Goal: Information Seeking & Learning: Understand process/instructions

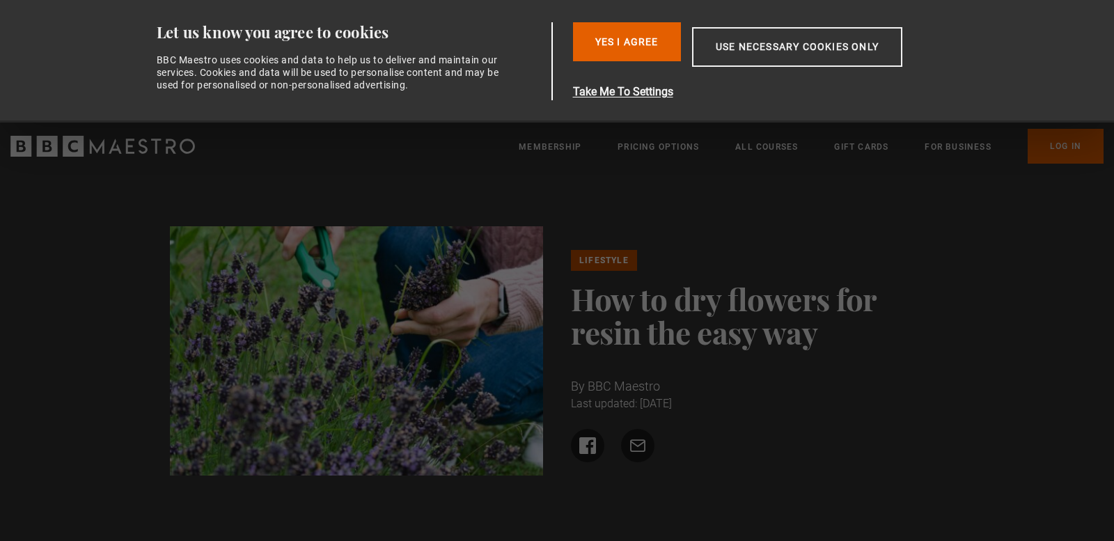
click at [583, 40] on button "Yes I Agree" at bounding box center [627, 41] width 108 height 39
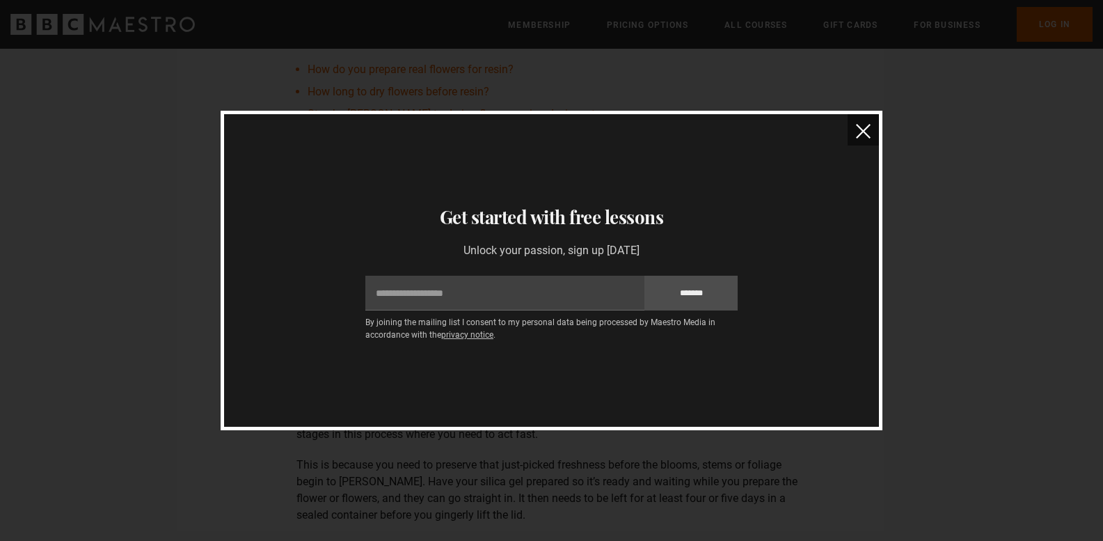
scroll to position [504, 0]
click at [862, 126] on img "close" at bounding box center [863, 131] width 15 height 15
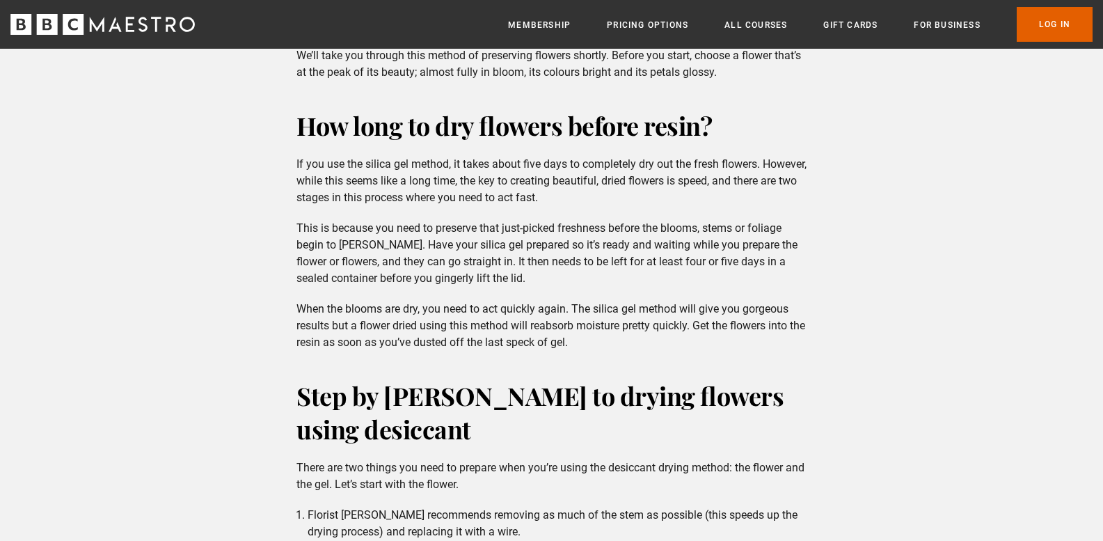
scroll to position [772, 0]
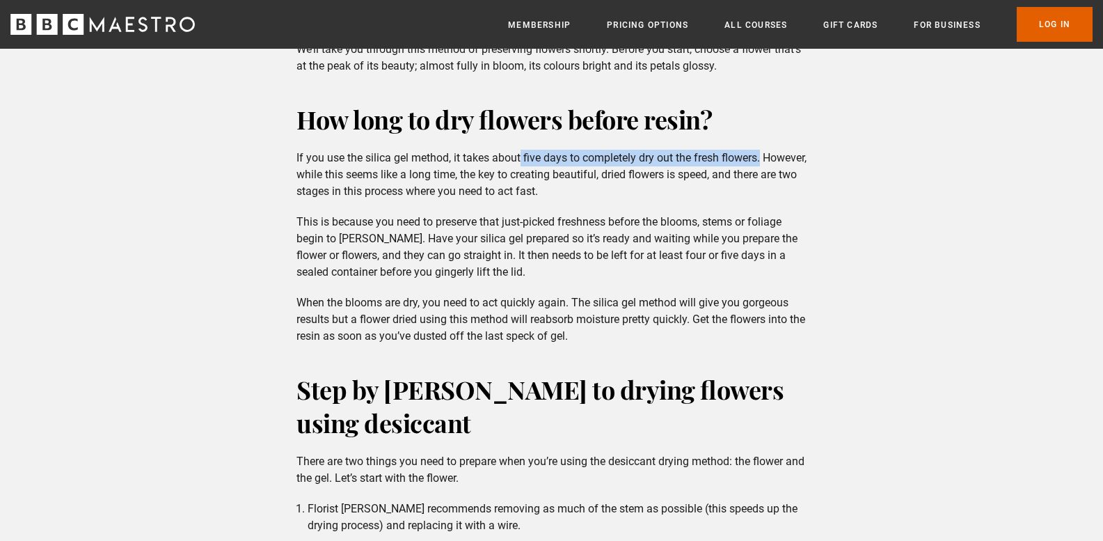
drag, startPoint x: 523, startPoint y: 158, endPoint x: 779, endPoint y: 150, distance: 255.5
click at [779, 150] on p "If you use the silica gel method, it takes about five days to completely dry ou…" at bounding box center [551, 175] width 510 height 50
drag, startPoint x: 681, startPoint y: 155, endPoint x: 767, endPoint y: 90, distance: 107.3
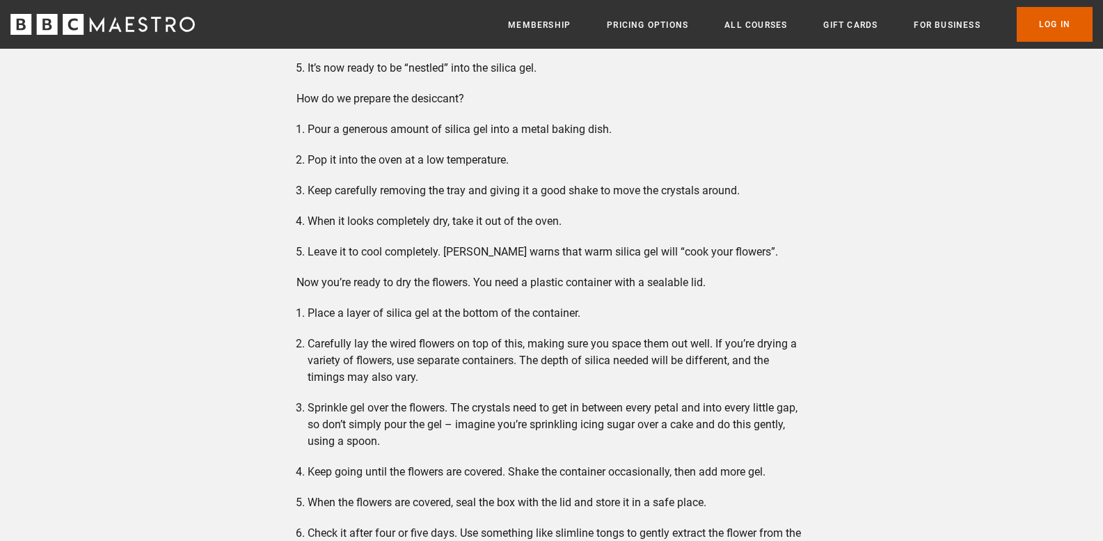
scroll to position [1371, 0]
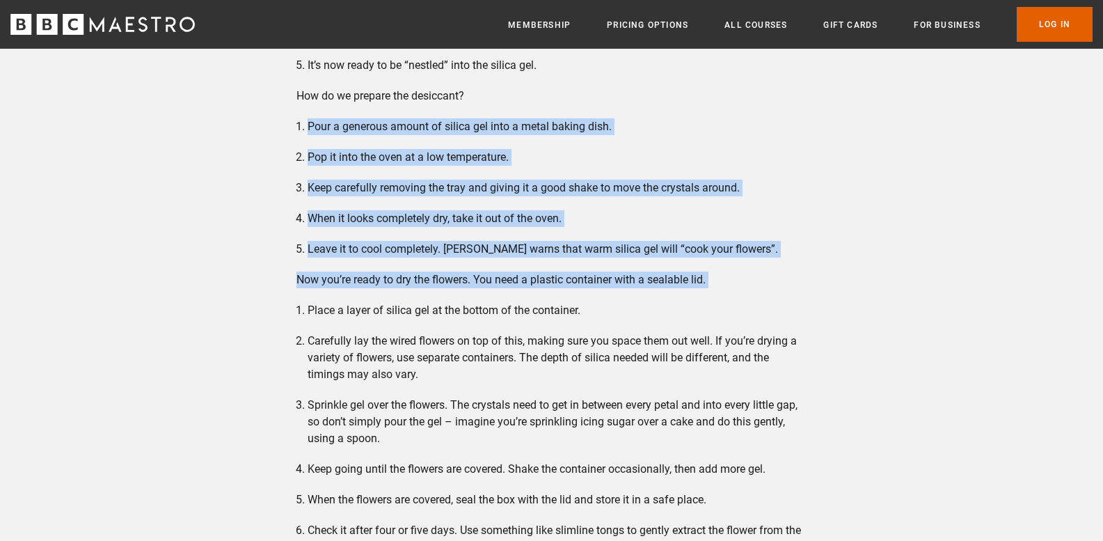
drag, startPoint x: 290, startPoint y: 307, endPoint x: 287, endPoint y: 120, distance: 186.5
click at [287, 120] on div "Step by [PERSON_NAME] to drying flowers using desiccant There are two things yo…" at bounding box center [551, 235] width 532 height 924
click at [324, 120] on li "Pour a generous amount of silica gel into a metal baking dish." at bounding box center [557, 126] width 499 height 17
drag, startPoint x: 298, startPoint y: 111, endPoint x: 643, endPoint y: 285, distance: 386.6
click at [643, 285] on div "Step by [PERSON_NAME] to drying flowers using desiccant There are two things yo…" at bounding box center [551, 235] width 532 height 924
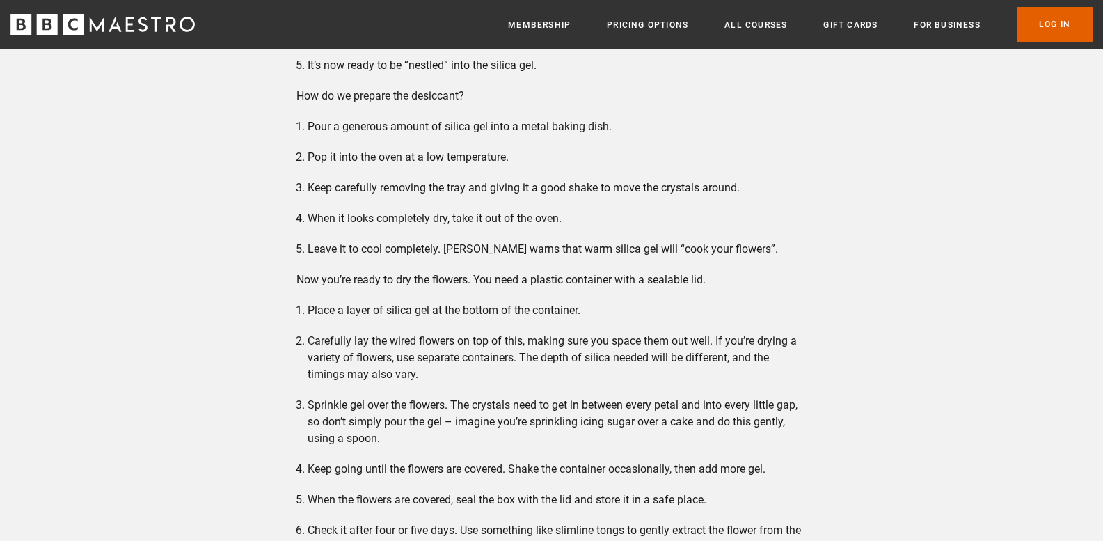
click at [748, 295] on div "Step by [PERSON_NAME] to drying flowers using desiccant There are two things yo…" at bounding box center [551, 235] width 532 height 924
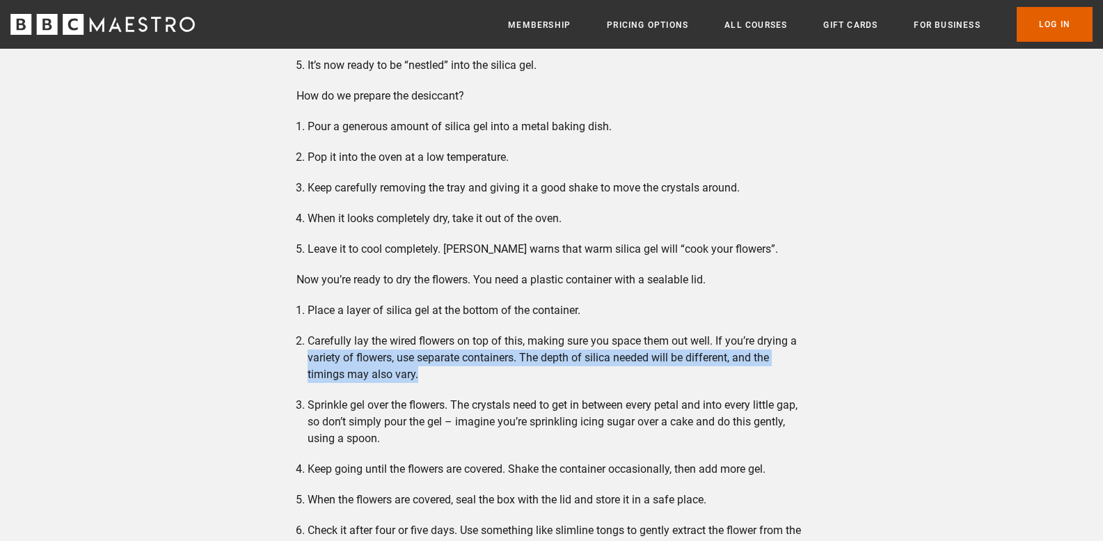
drag, startPoint x: 264, startPoint y: 365, endPoint x: 459, endPoint y: 379, distance: 195.3
click at [459, 379] on li "Carefully lay the wired flowers on top of this, making sure you space them out …" at bounding box center [557, 358] width 499 height 50
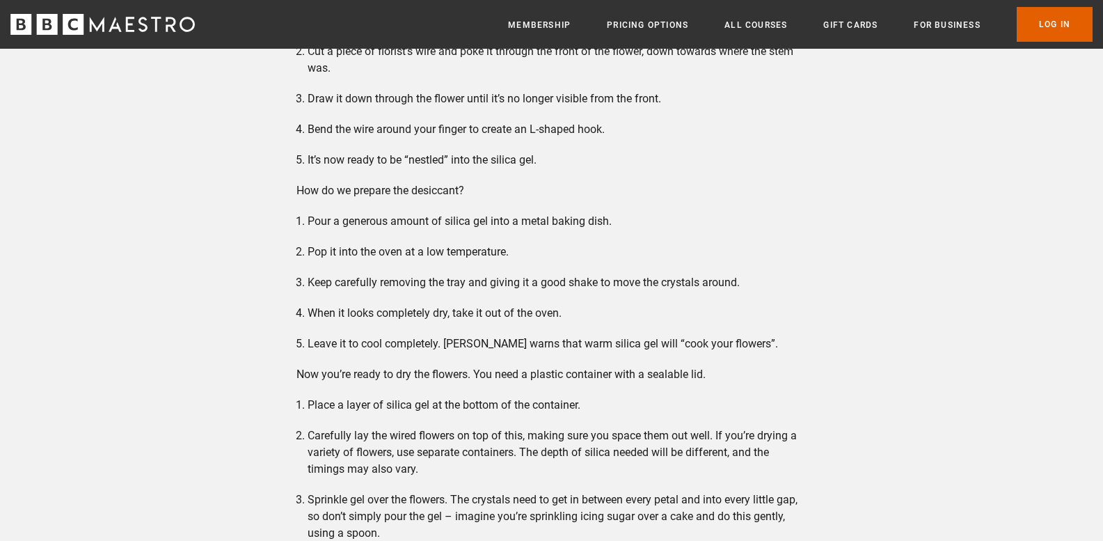
scroll to position [1283, 0]
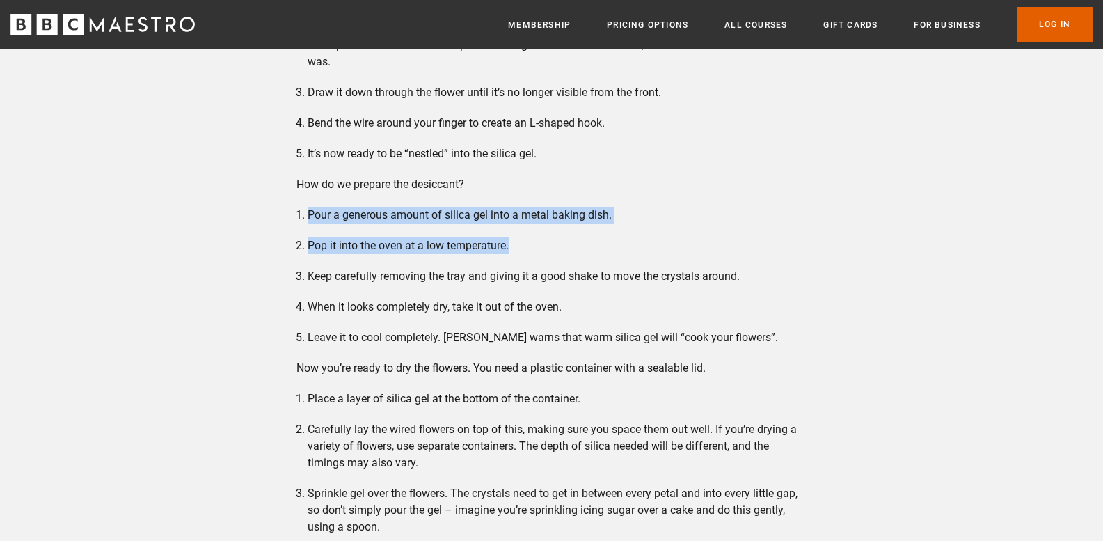
drag, startPoint x: 307, startPoint y: 209, endPoint x: 537, endPoint y: 248, distance: 233.5
click at [537, 248] on ol "Pour a generous amount of silica gel into a metal baking dish. Pop it into the …" at bounding box center [551, 276] width 510 height 139
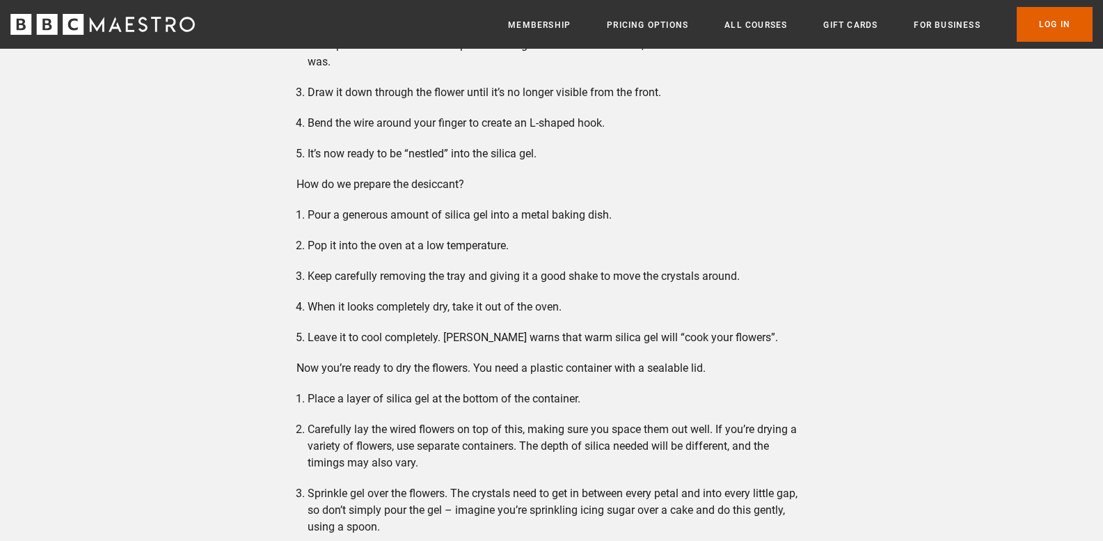
click at [562, 285] on ol "Pour a generous amount of silica gel into a metal baking dish. Pop it into the …" at bounding box center [551, 276] width 510 height 139
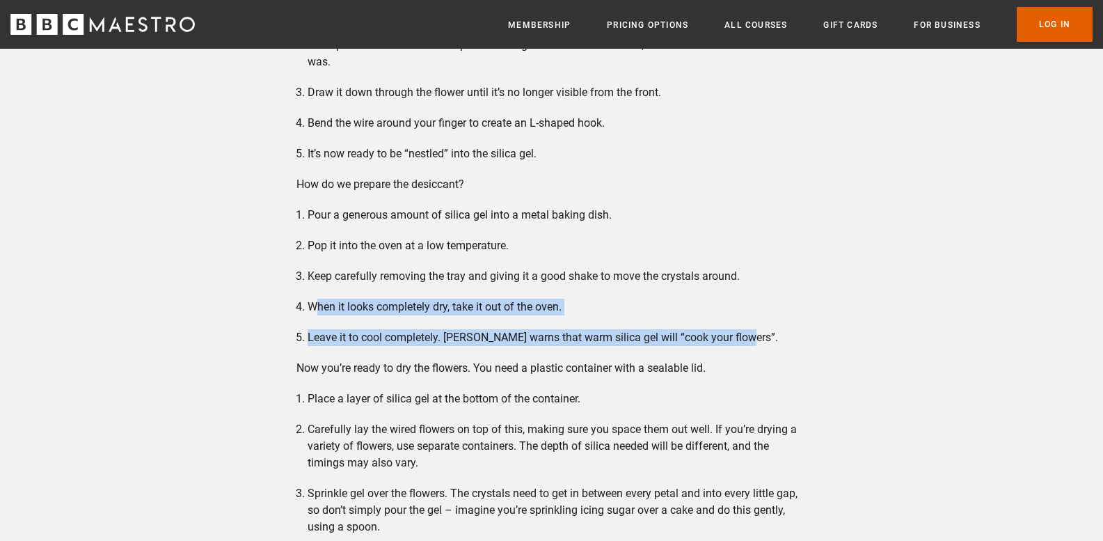
drag, startPoint x: 314, startPoint y: 310, endPoint x: 745, endPoint y: 333, distance: 431.4
click at [745, 333] on ol "Pour a generous amount of silica gel into a metal baking dish. Pop it into the …" at bounding box center [551, 276] width 510 height 139
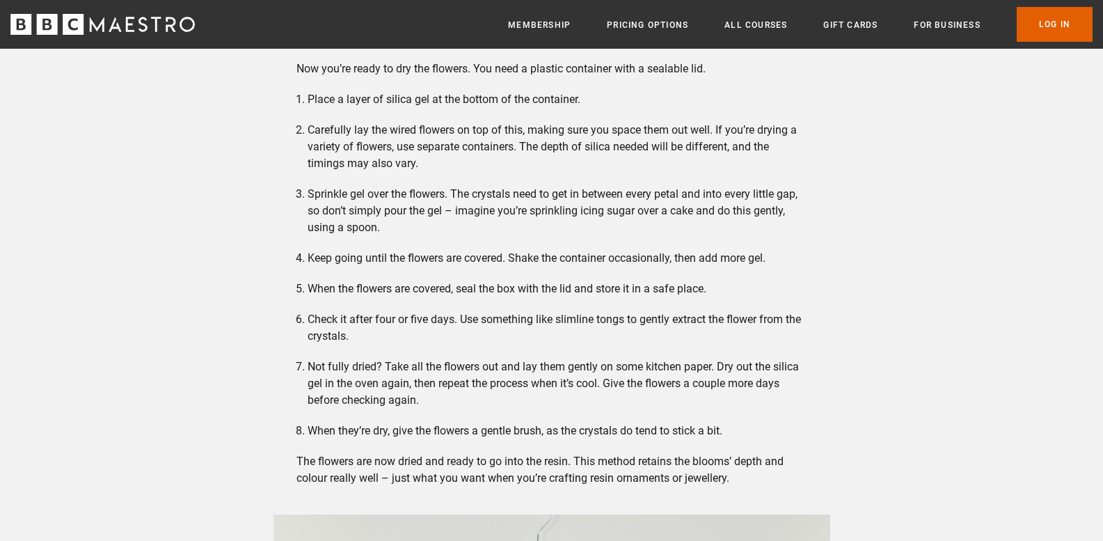
scroll to position [1569, 0]
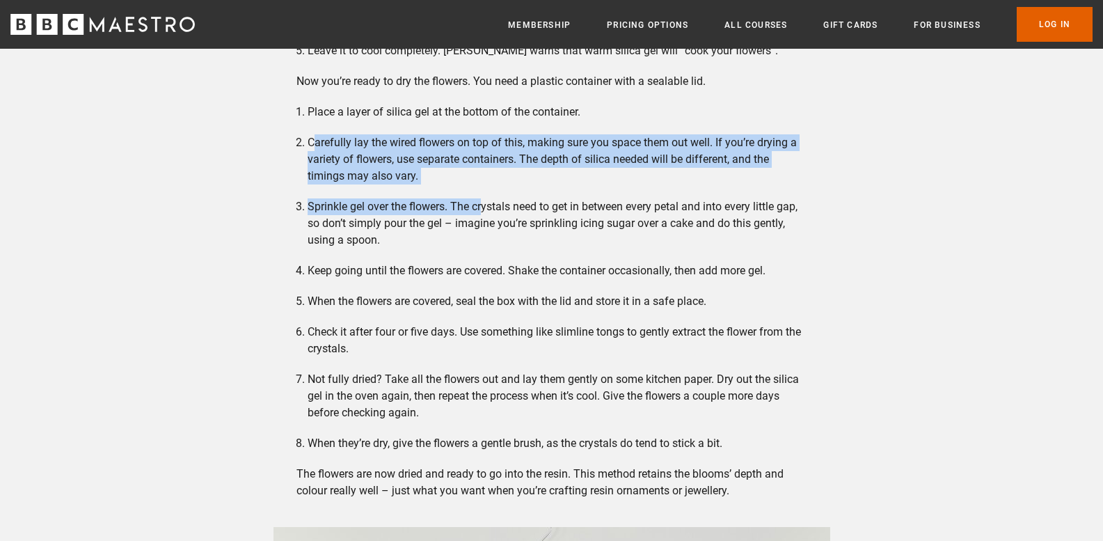
drag, startPoint x: 317, startPoint y: 125, endPoint x: 482, endPoint y: 185, distance: 176.4
click at [482, 185] on ol "Place a layer of silica gel at the bottom of the container. Carefully lay the w…" at bounding box center [551, 278] width 510 height 348
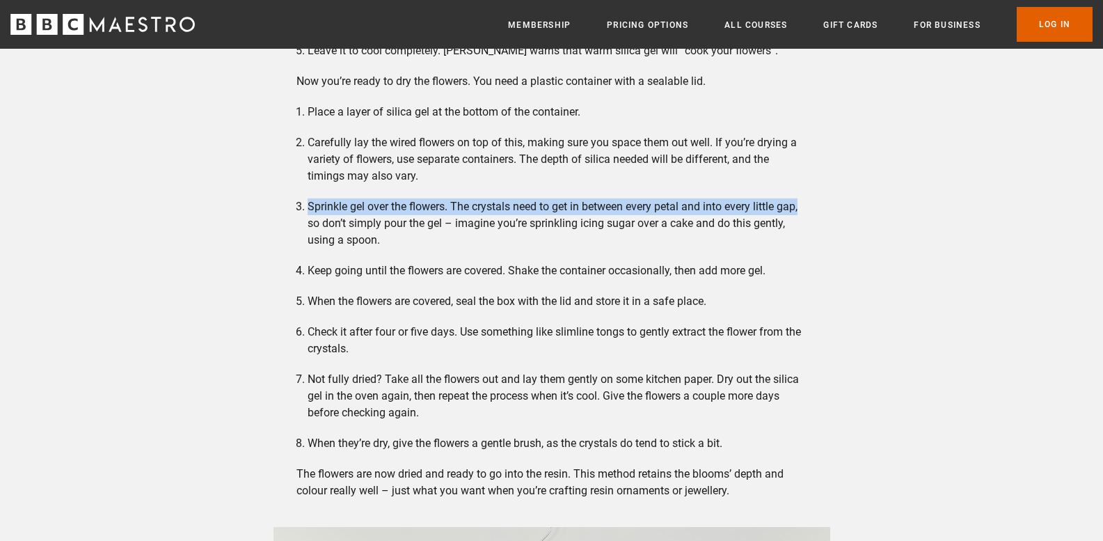
drag, startPoint x: 1097, startPoint y: 183, endPoint x: 1107, endPoint y: 192, distance: 13.3
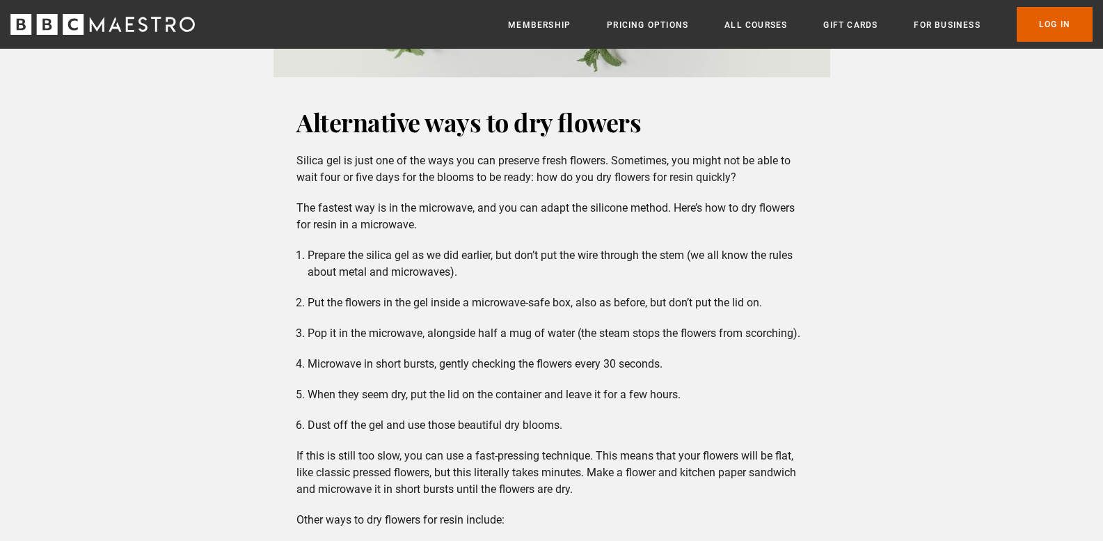
scroll to position [2373, 0]
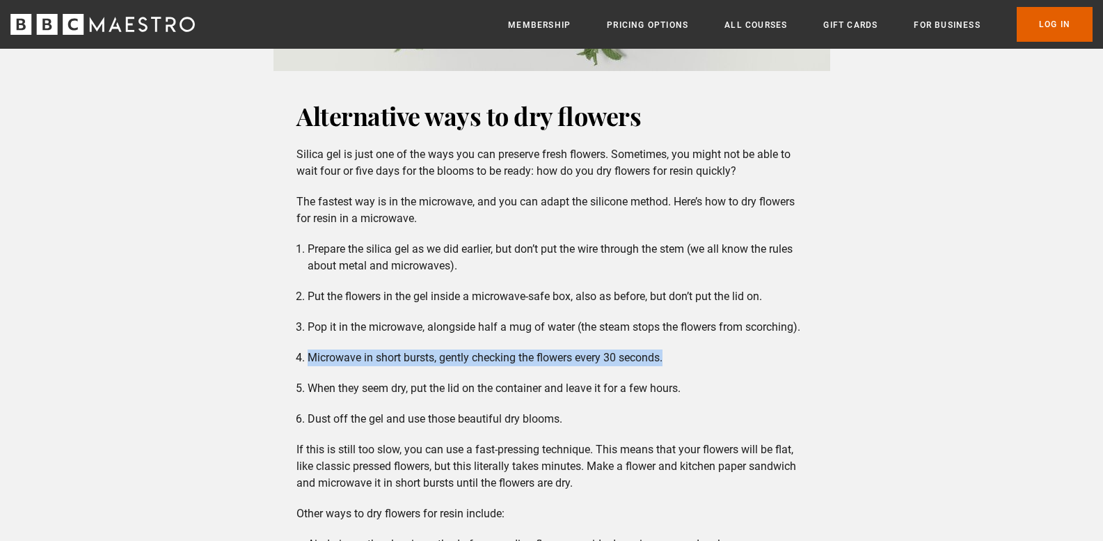
drag, startPoint x: 303, startPoint y: 354, endPoint x: 682, endPoint y: 352, distance: 379.3
click at [682, 352] on li "Microwave in short bursts, gently checking the flowers every 30 seconds." at bounding box center [557, 357] width 499 height 17
click at [411, 241] on li "Prepare the silica gel as we did earlier, but don’t put the wire through the st…" at bounding box center [557, 257] width 499 height 33
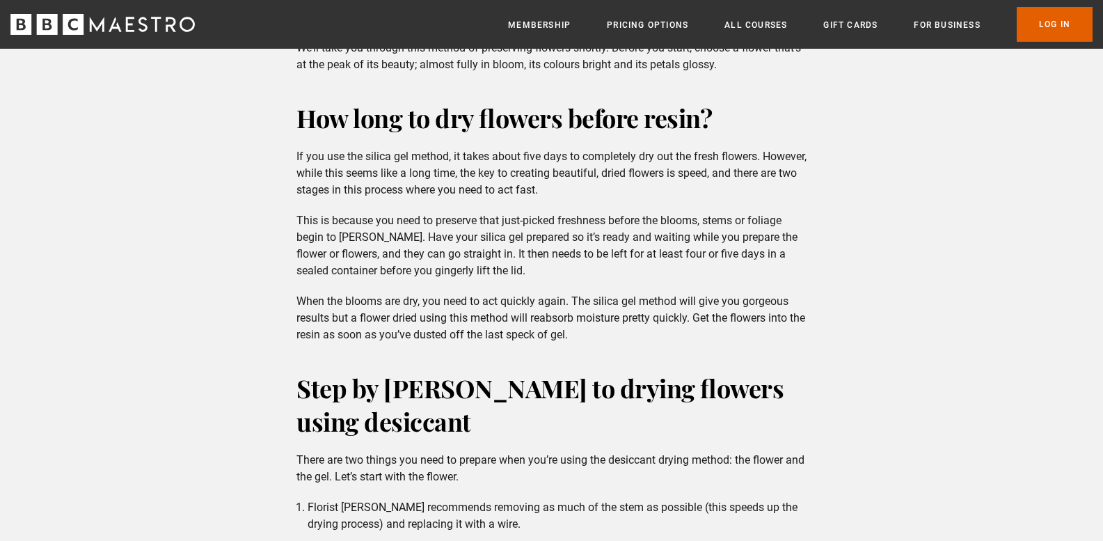
scroll to position [805, 0]
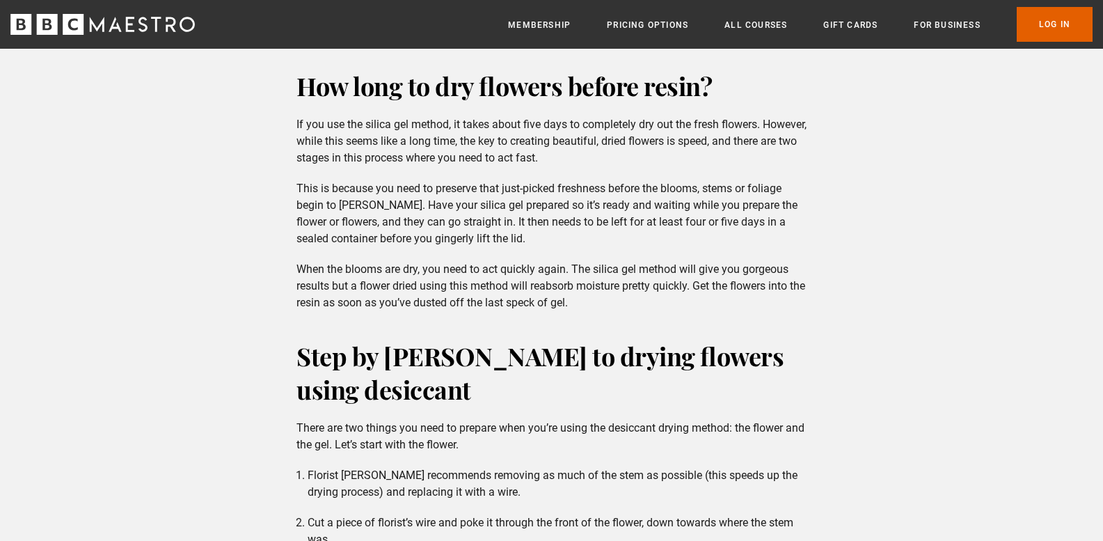
click at [570, 272] on p "When the blooms are dry, you need to act quickly again. The silica gel method w…" at bounding box center [551, 286] width 510 height 50
drag, startPoint x: 305, startPoint y: 261, endPoint x: 304, endPoint y: 254, distance: 7.0
click at [304, 254] on div "How long to dry flowers before resin? If you use the silica gel method, it take…" at bounding box center [551, 190] width 532 height 242
drag, startPoint x: 304, startPoint y: 254, endPoint x: 299, endPoint y: 268, distance: 15.0
click at [299, 268] on div "How long to dry flowers before resin? If you use the silica gel method, it take…" at bounding box center [551, 190] width 532 height 242
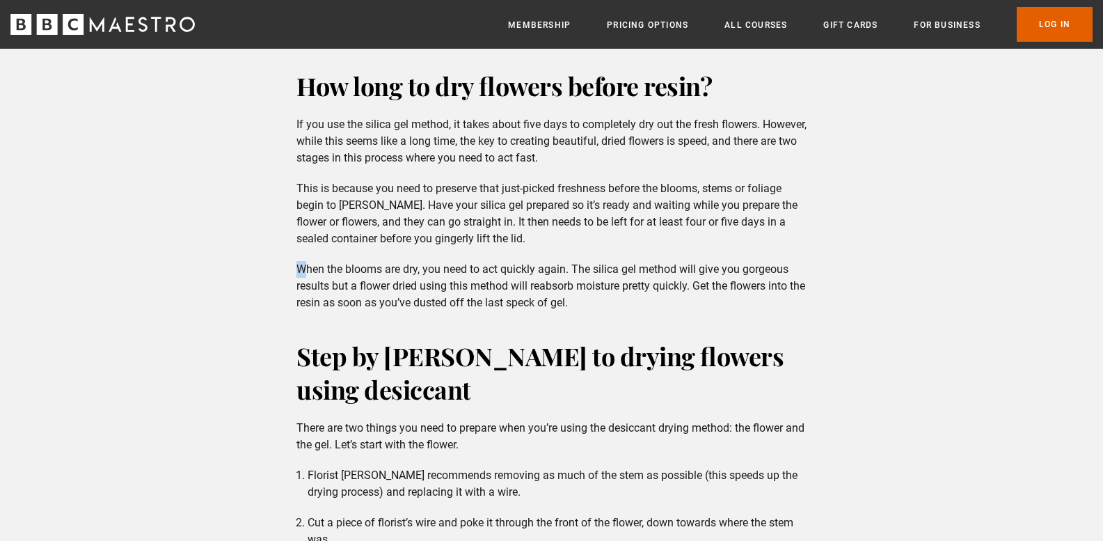
click at [299, 268] on p "When the blooms are dry, you need to act quickly again. The silica gel method w…" at bounding box center [551, 286] width 510 height 50
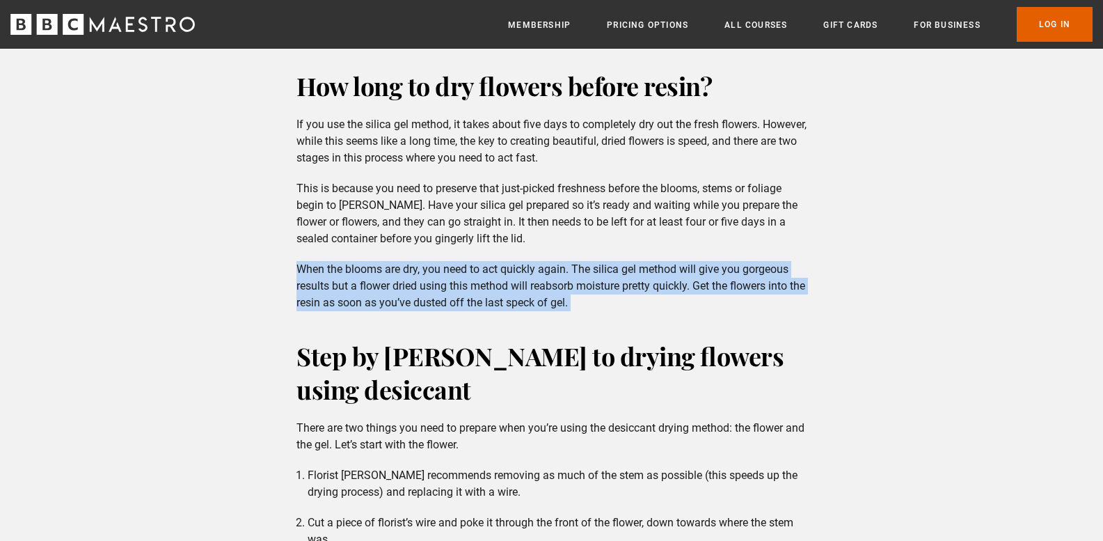
drag, startPoint x: 299, startPoint y: 268, endPoint x: 449, endPoint y: 263, distance: 150.4
click at [449, 263] on p "When the blooms are dry, you need to act quickly again. The silica gel method w…" at bounding box center [551, 286] width 510 height 50
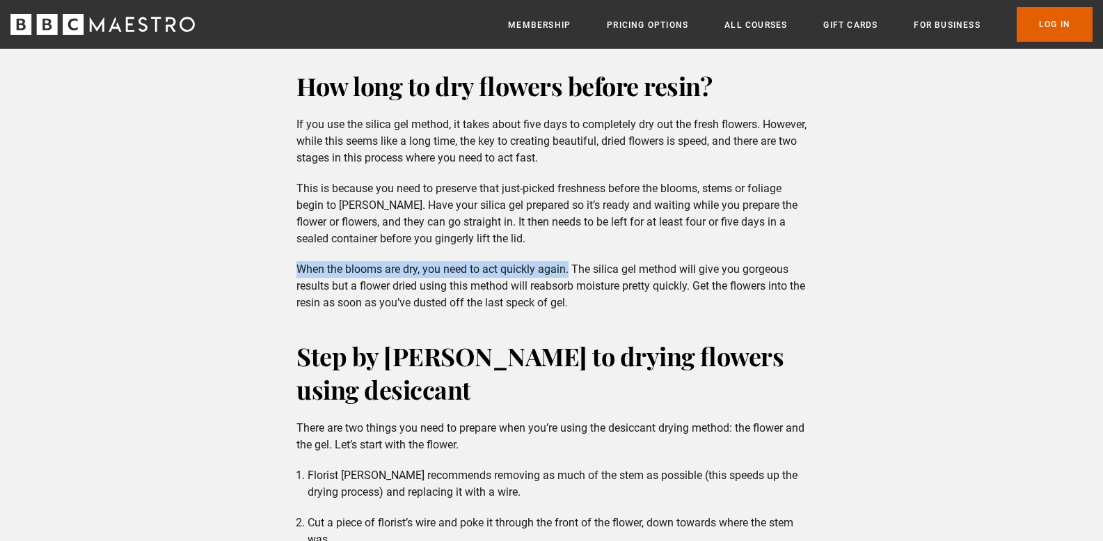
drag, startPoint x: 300, startPoint y: 269, endPoint x: 570, endPoint y: 270, distance: 270.1
click at [570, 270] on p "When the blooms are dry, you need to act quickly again. The silica gel method w…" at bounding box center [551, 286] width 510 height 50
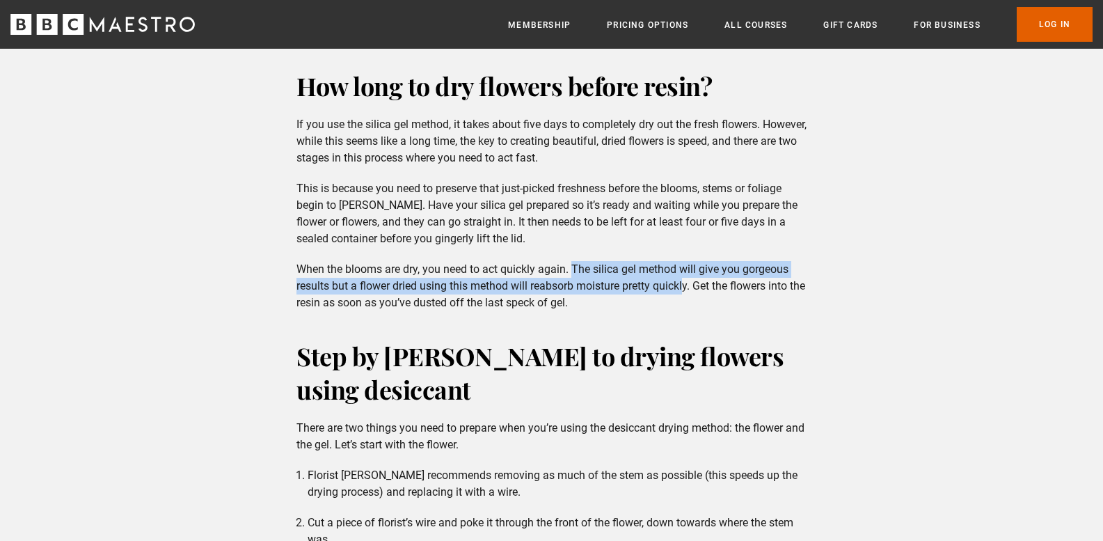
drag, startPoint x: 576, startPoint y: 269, endPoint x: 687, endPoint y: 280, distance: 111.9
click at [687, 280] on p "When the blooms are dry, you need to act quickly again. The silica gel method w…" at bounding box center [551, 286] width 510 height 50
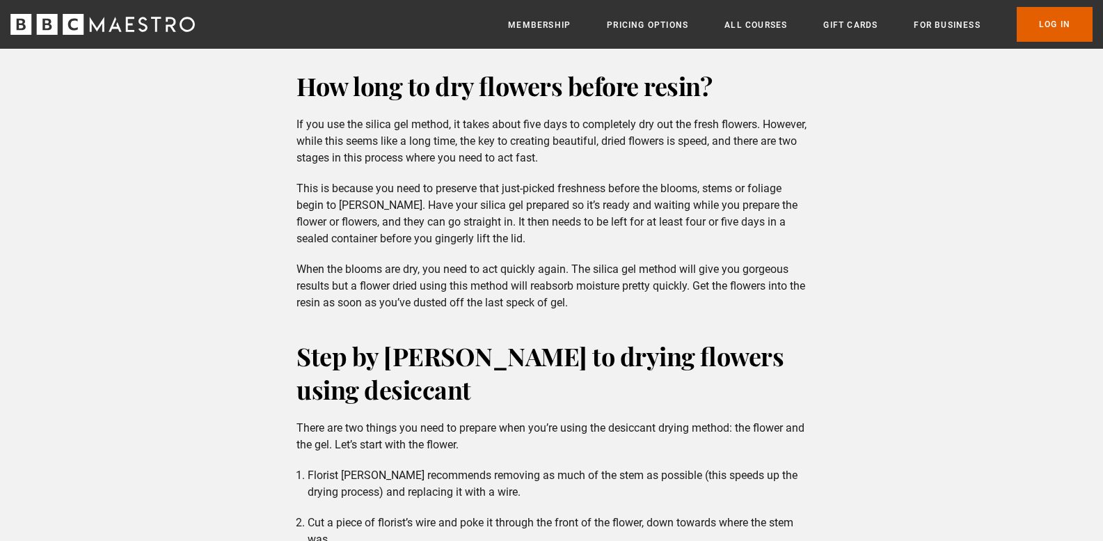
click at [689, 303] on p "When the blooms are dry, you need to act quickly again. The silica gel method w…" at bounding box center [551, 286] width 510 height 50
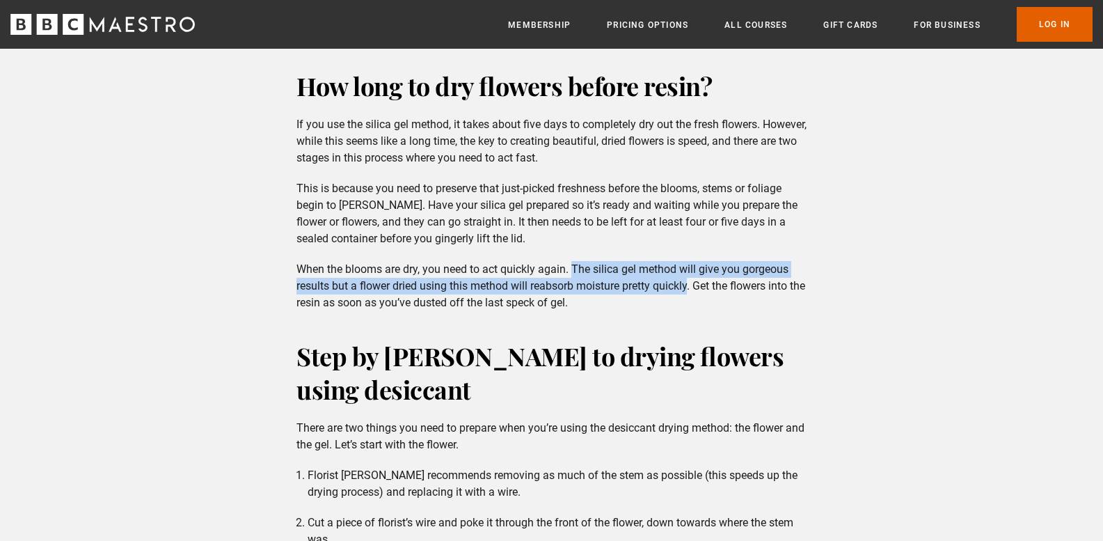
drag, startPoint x: 690, startPoint y: 290, endPoint x: 571, endPoint y: 264, distance: 121.8
click at [571, 264] on p "When the blooms are dry, you need to act quickly again. The silica gel method w…" at bounding box center [551, 286] width 510 height 50
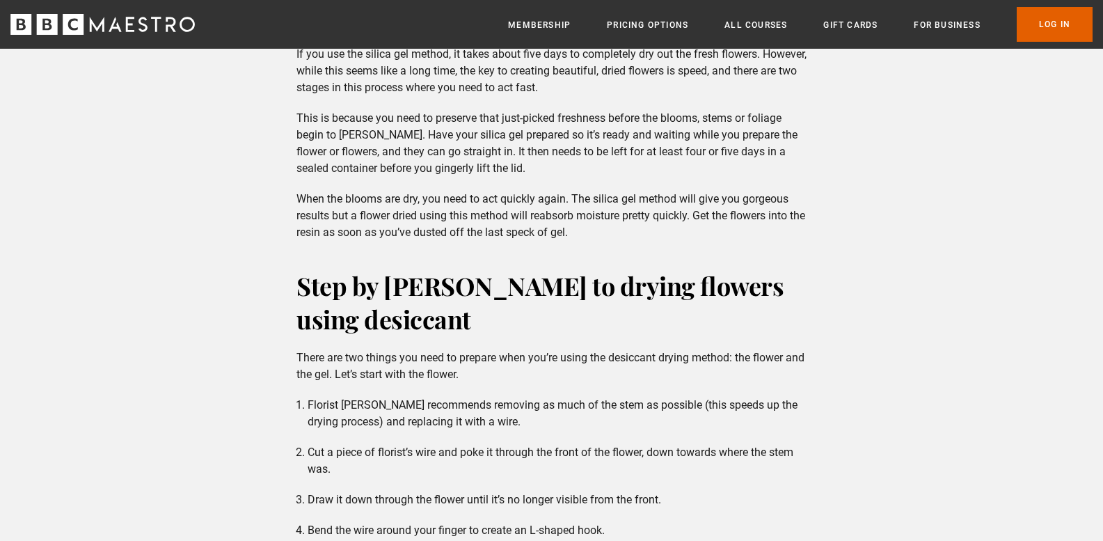
scroll to position [882, 0]
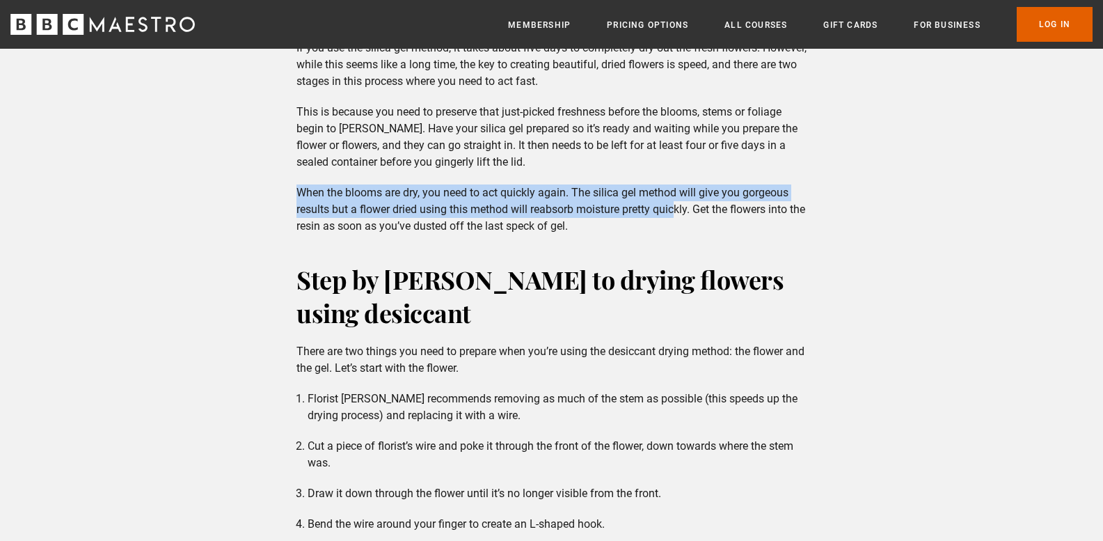
drag, startPoint x: 299, startPoint y: 192, endPoint x: 688, endPoint y: 203, distance: 389.9
click at [688, 203] on p "When the blooms are dry, you need to act quickly again. The silica gel method w…" at bounding box center [551, 209] width 510 height 50
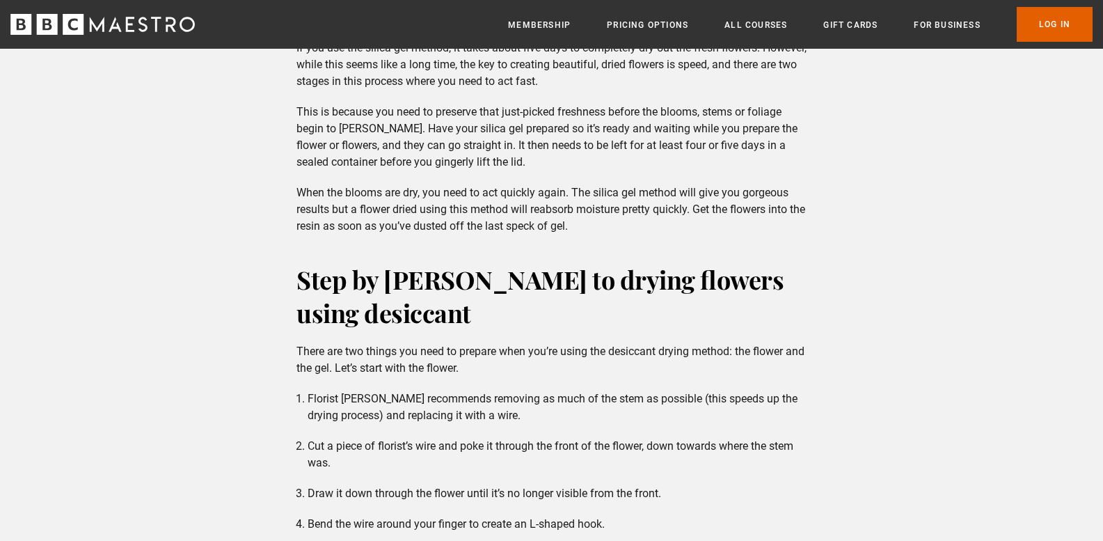
click at [782, 290] on h2 "Step by [PERSON_NAME] to drying flowers using desiccant" at bounding box center [551, 295] width 510 height 67
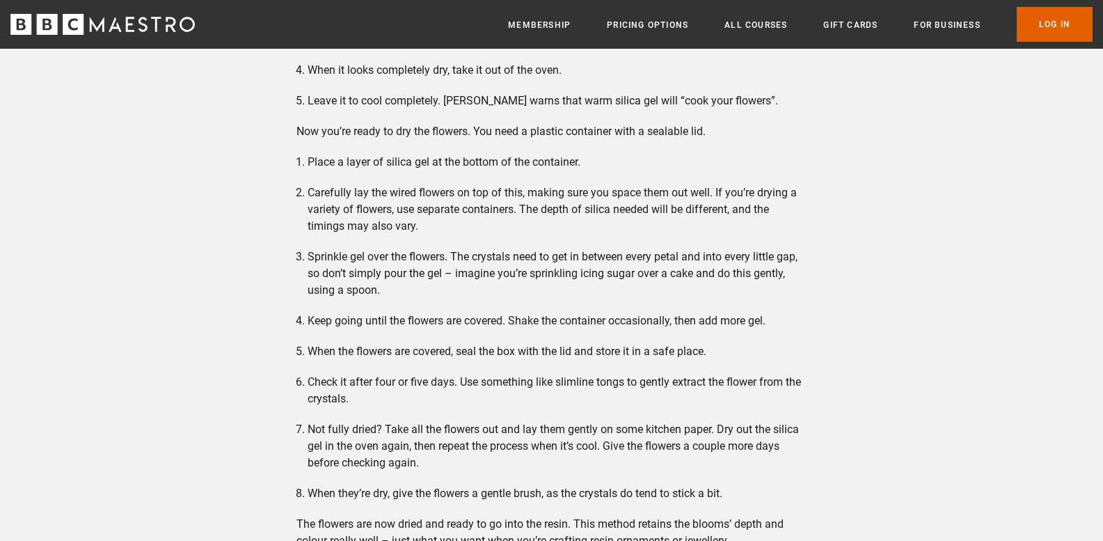
scroll to position [1500, 0]
